Goal: Transaction & Acquisition: Purchase product/service

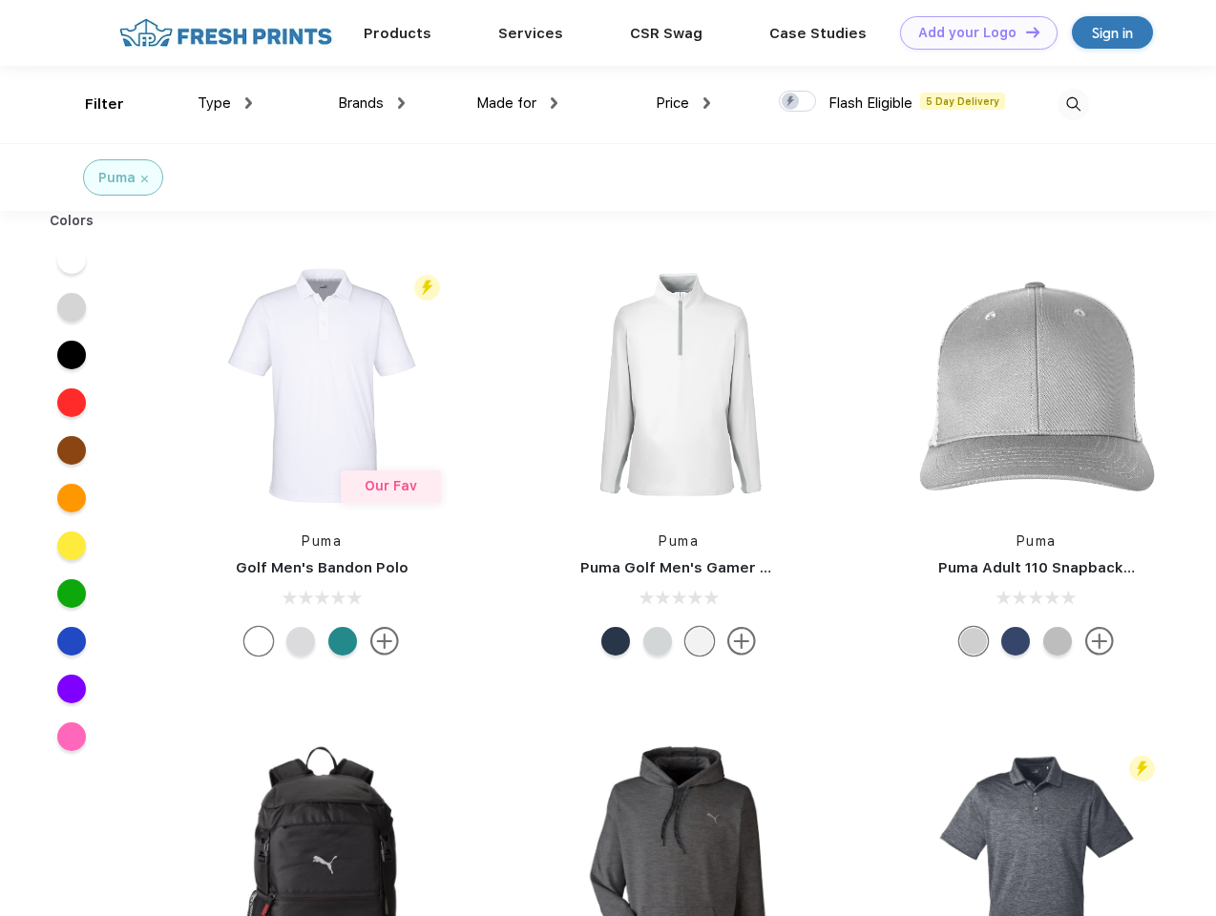
scroll to position [1, 0]
click at [972, 32] on link "Add your Logo Design Tool" at bounding box center [978, 32] width 157 height 33
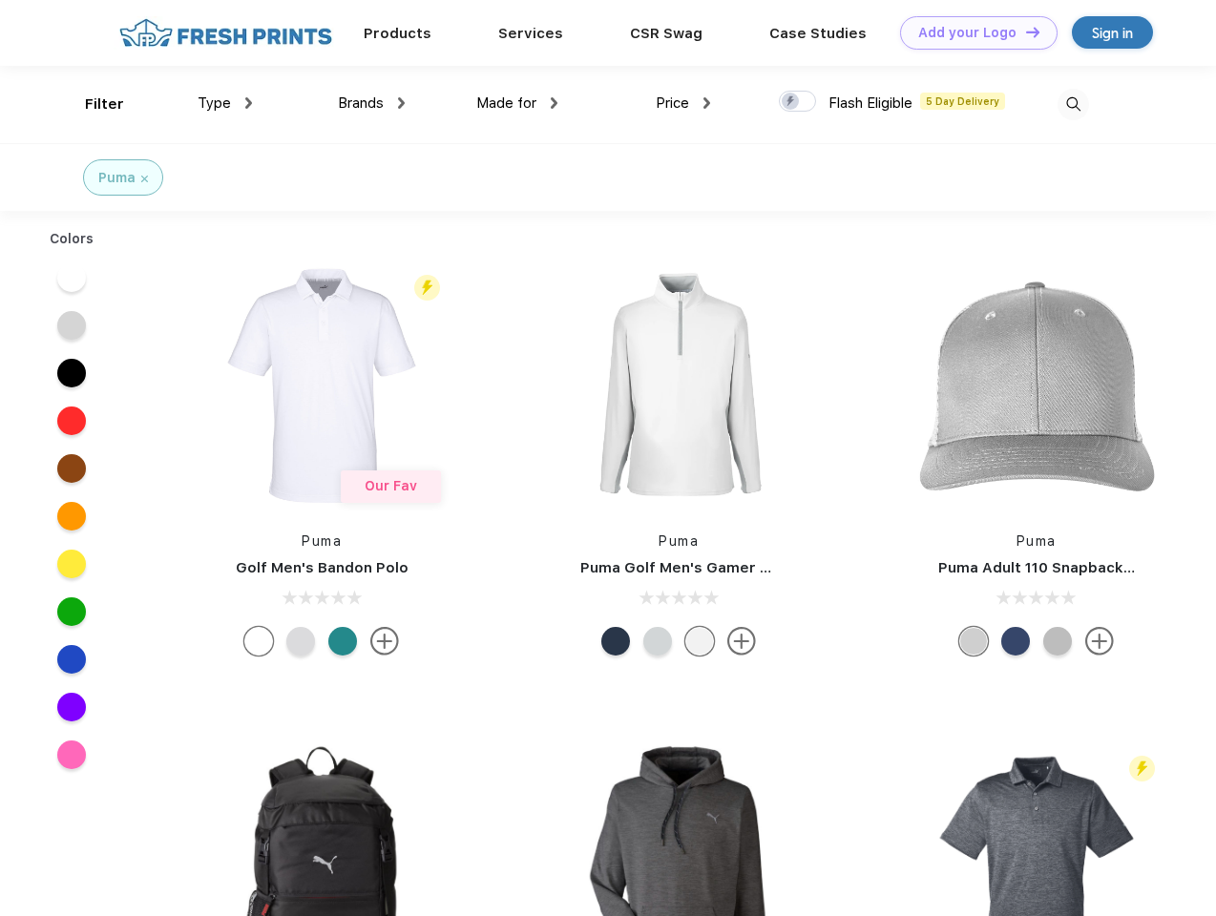
click at [0, 0] on div "Design Tool" at bounding box center [0, 0] width 0 height 0
click at [1024, 31] on link "Add your Logo Design Tool" at bounding box center [978, 32] width 157 height 33
click at [92, 104] on div "Filter" at bounding box center [104, 105] width 39 height 22
click at [225, 103] on span "Type" at bounding box center [214, 102] width 33 height 17
click at [371, 103] on span "Brands" at bounding box center [361, 102] width 46 height 17
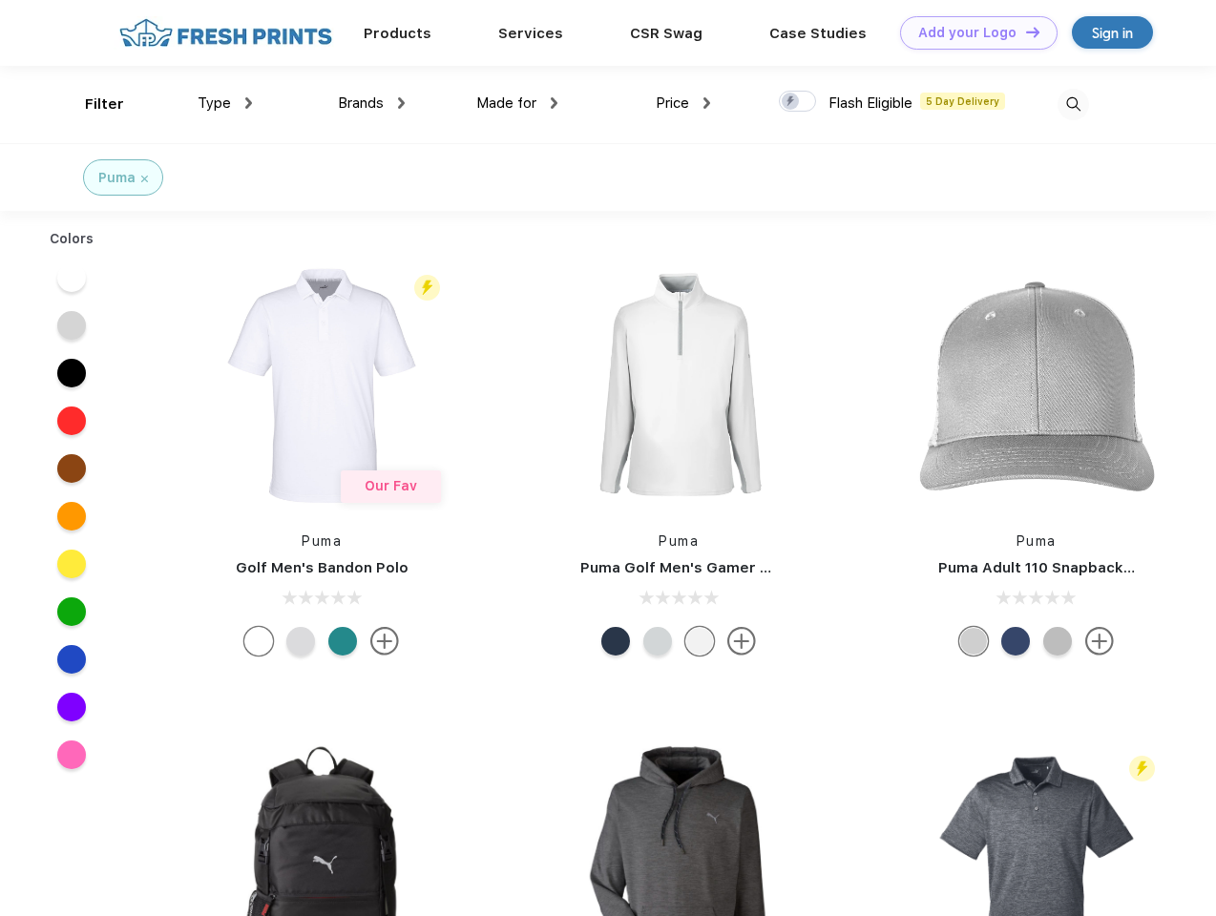
click at [517, 103] on span "Made for" at bounding box center [506, 102] width 60 height 17
click at [683, 103] on span "Price" at bounding box center [672, 102] width 33 height 17
click at [798, 102] on div at bounding box center [797, 101] width 37 height 21
click at [791, 102] on input "checkbox" at bounding box center [785, 96] width 12 height 12
click at [1073, 104] on img at bounding box center [1072, 104] width 31 height 31
